Goal: Find specific page/section: Find specific page/section

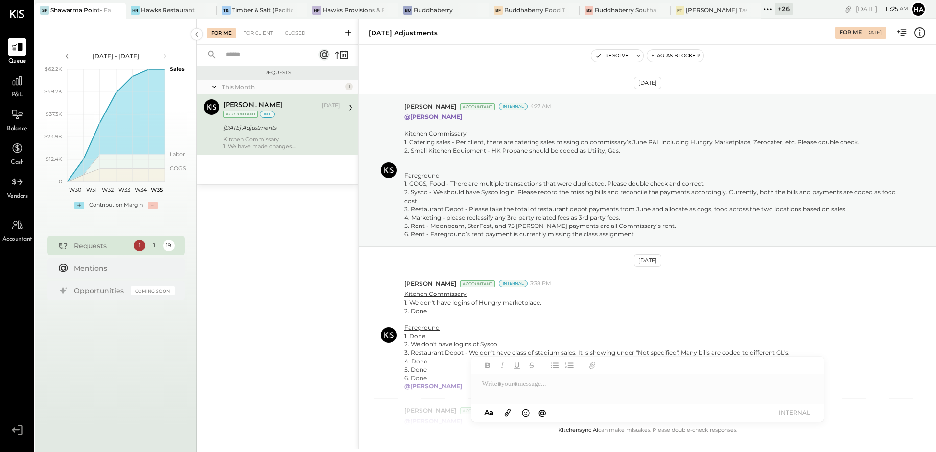
scroll to position [243, 0]
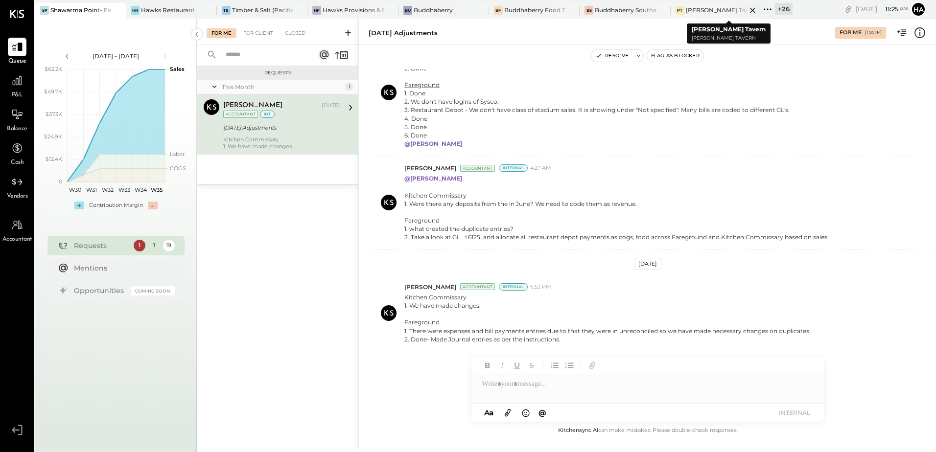
click at [696, 8] on div "[PERSON_NAME] Tavern" at bounding box center [716, 10] width 61 height 8
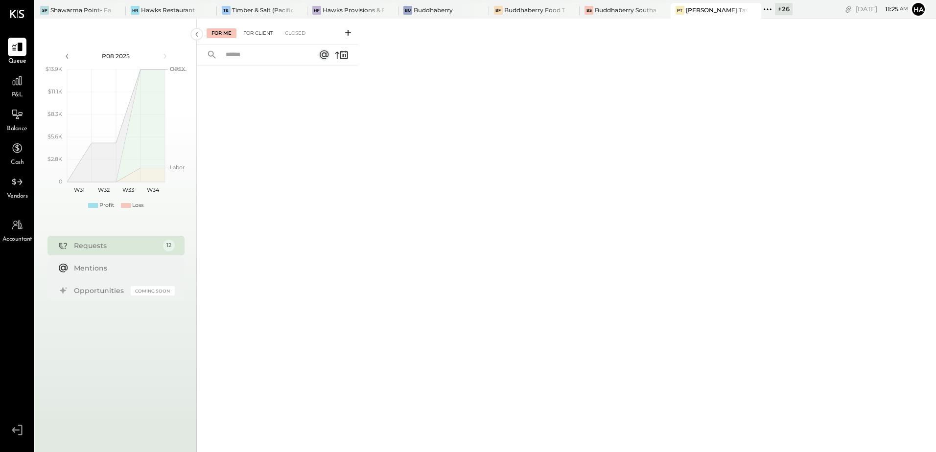
click at [264, 31] on div "For Client" at bounding box center [258, 33] width 40 height 10
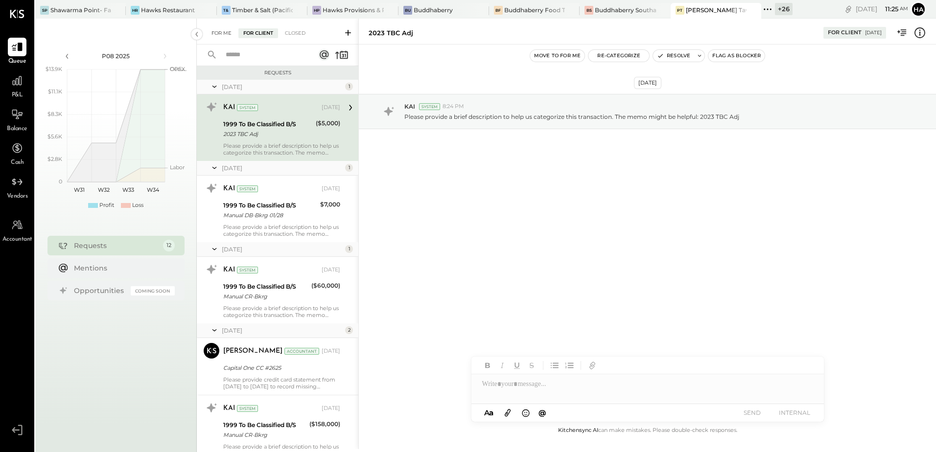
click at [220, 36] on div "For Me" at bounding box center [222, 33] width 30 height 10
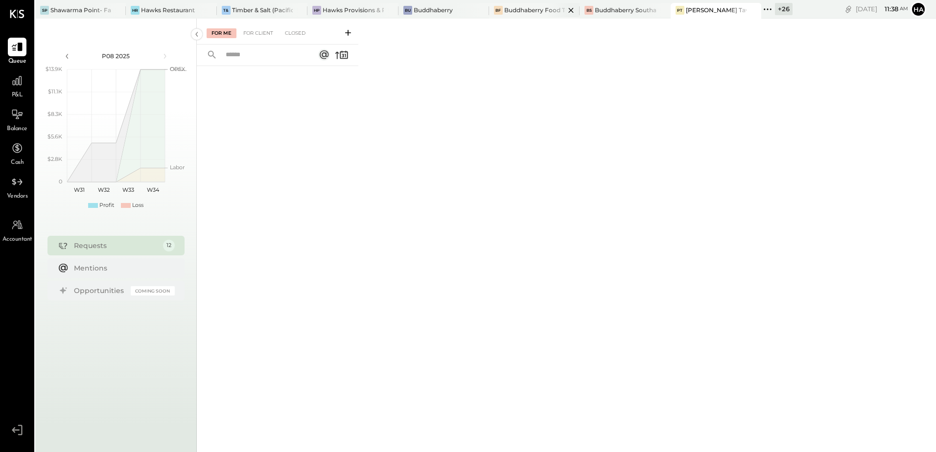
click at [507, 11] on div "Buddhaberry Food Truck" at bounding box center [534, 10] width 61 height 8
